Goal: Navigation & Orientation: Find specific page/section

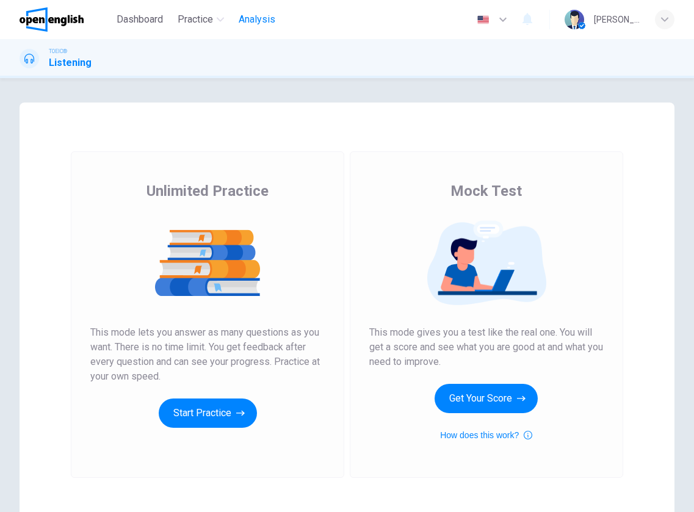
click at [261, 18] on span "Analysis" at bounding box center [257, 19] width 37 height 15
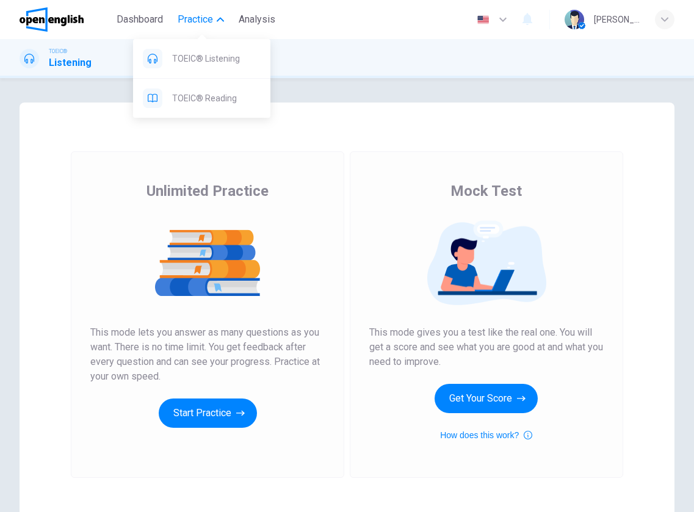
click at [195, 20] on span "Practice" at bounding box center [195, 19] width 35 height 15
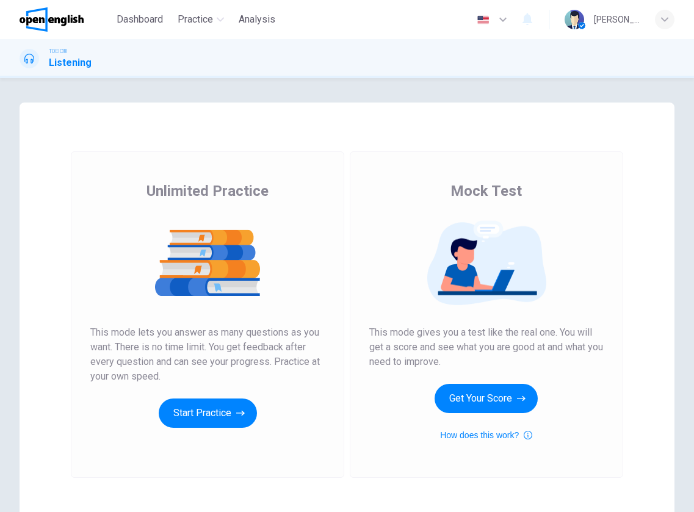
click at [25, 14] on img at bounding box center [52, 19] width 64 height 24
